Goal: Task Accomplishment & Management: Manage account settings

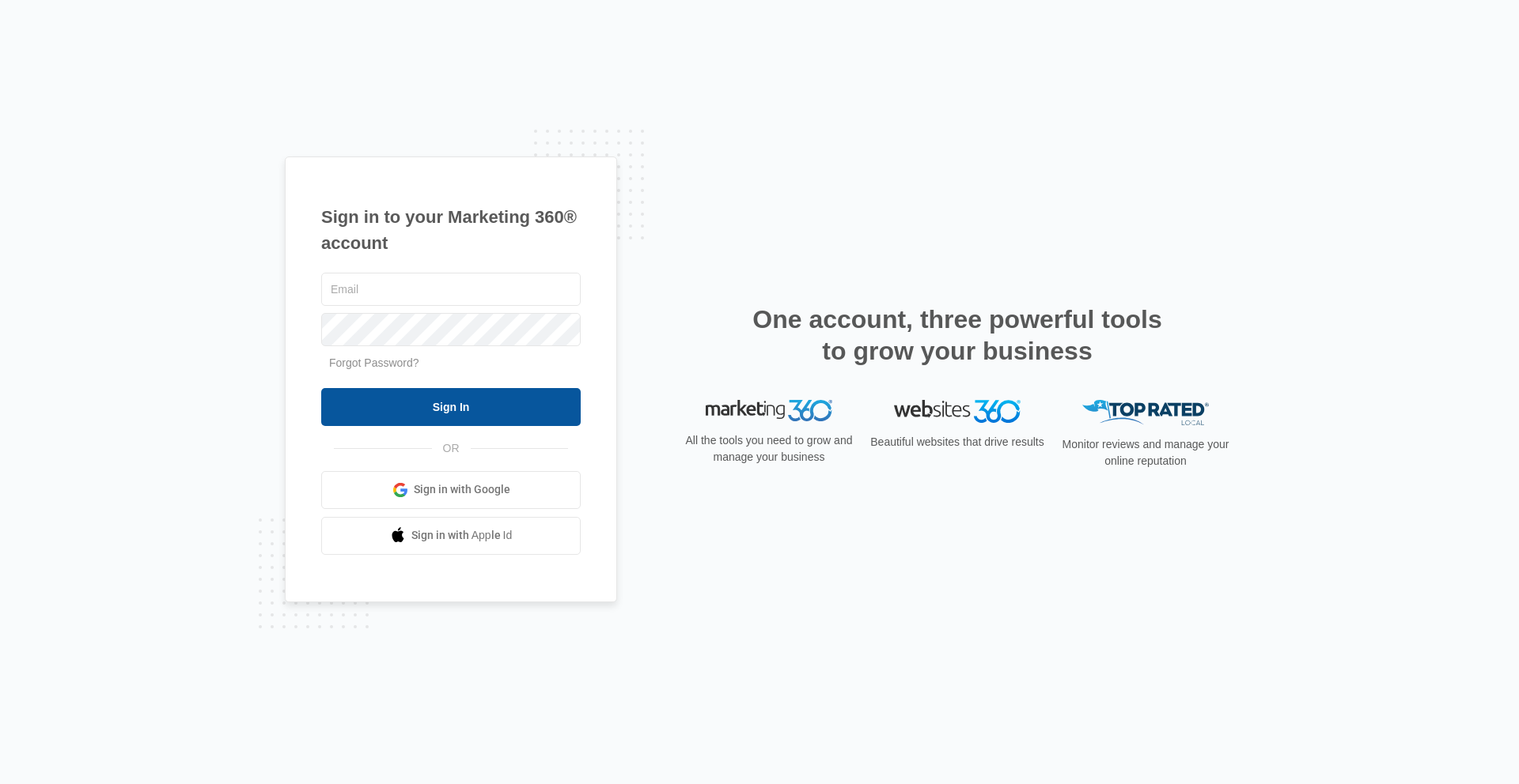
type input "[EMAIL_ADDRESS][PERSON_NAME][DOMAIN_NAME]"
click at [497, 398] on input "Sign In" at bounding box center [451, 407] width 260 height 38
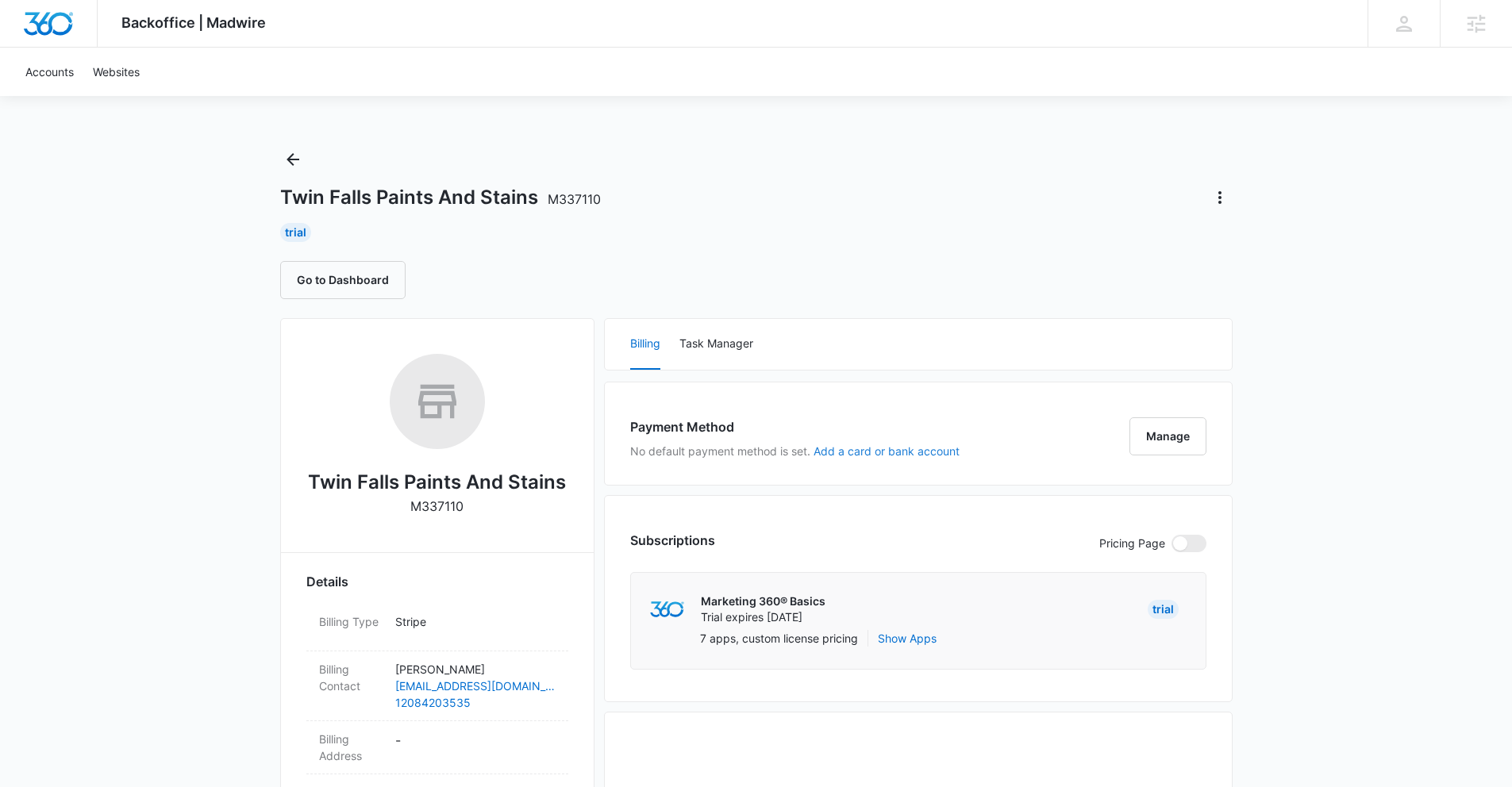
click at [932, 455] on button "Add a card or bank account" at bounding box center [887, 451] width 146 height 11
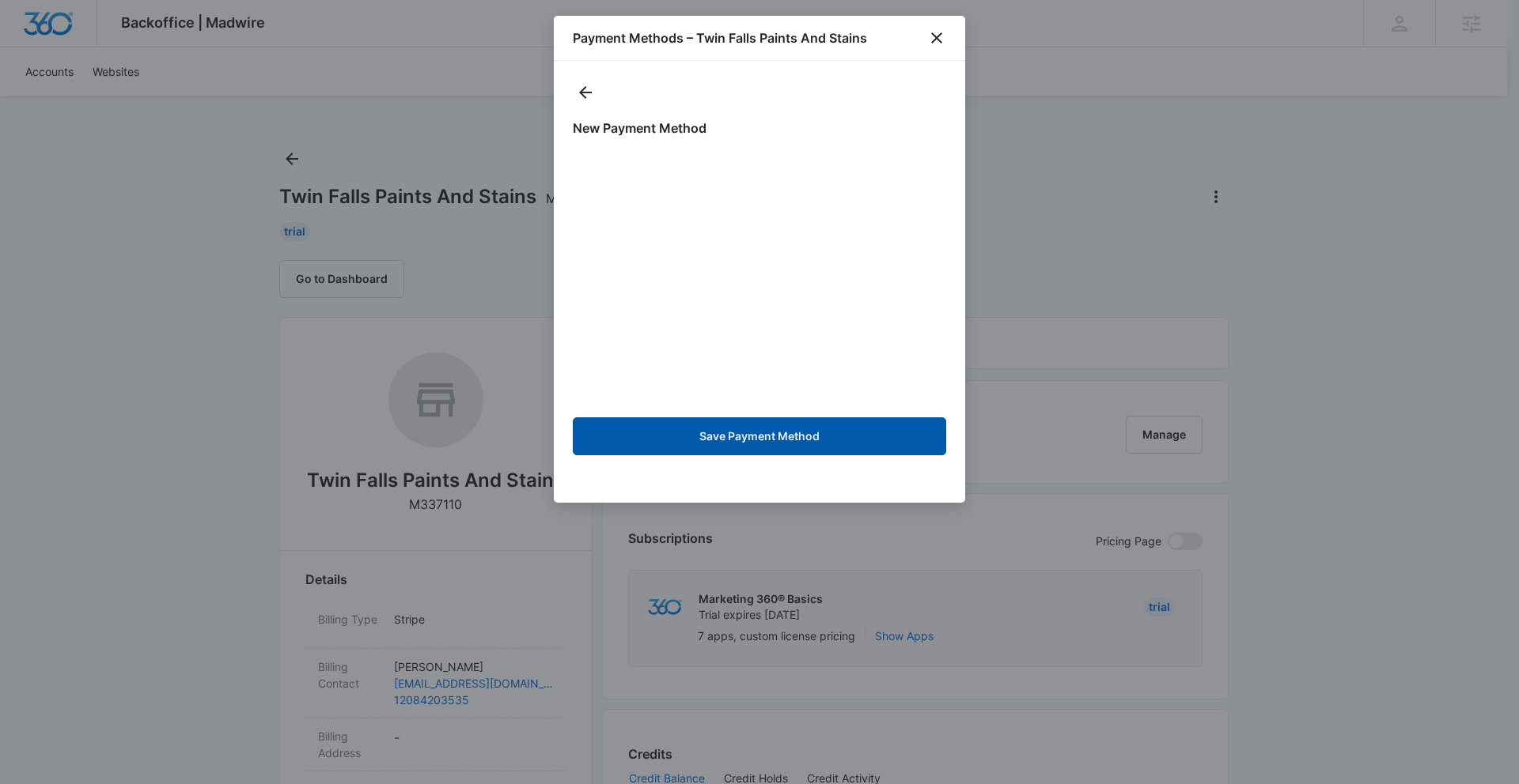
click at [654, 423] on button "Save Payment Method" at bounding box center [759, 437] width 373 height 38
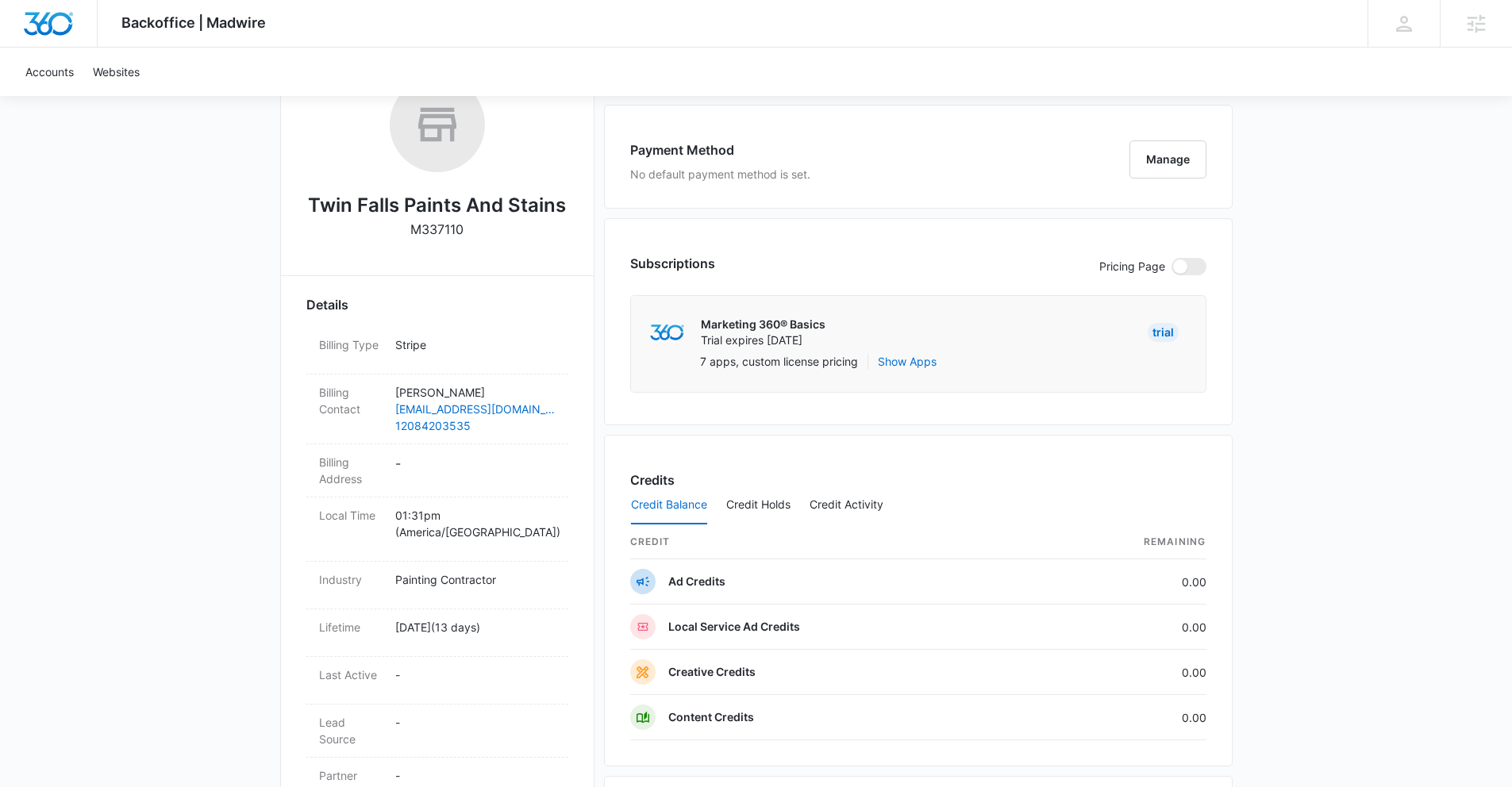
scroll to position [305, 0]
